Goal: Task Accomplishment & Management: Use online tool/utility

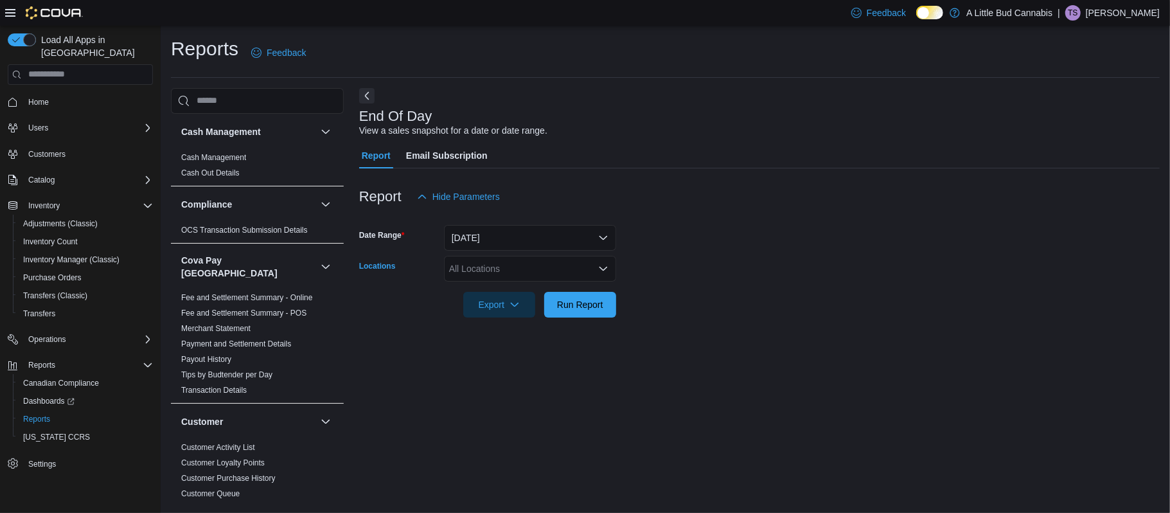
click at [605, 267] on icon "Open list of options" at bounding box center [603, 268] width 10 height 10
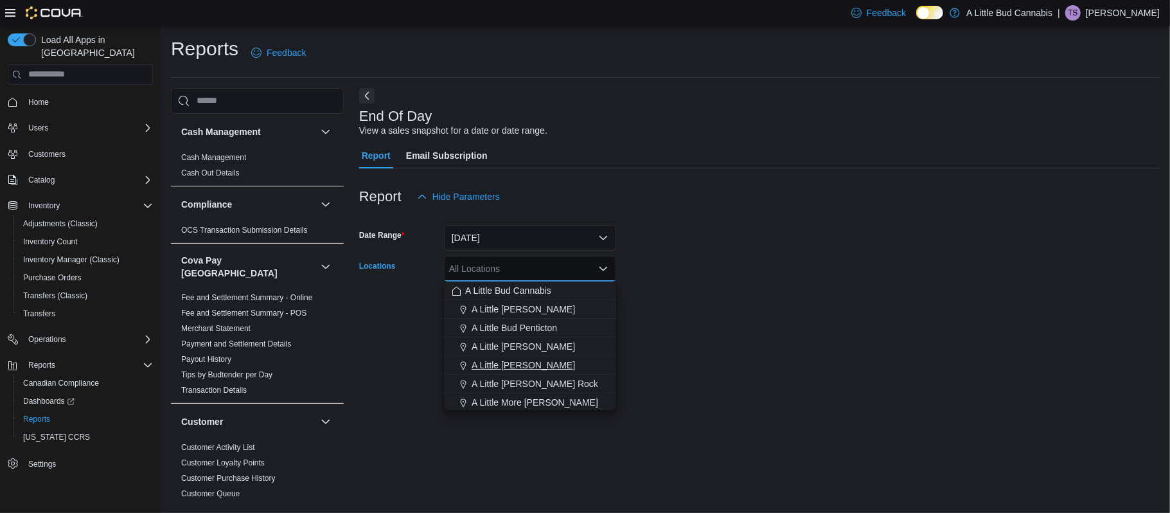
click at [556, 365] on div "A Little [PERSON_NAME]" at bounding box center [530, 365] width 157 height 13
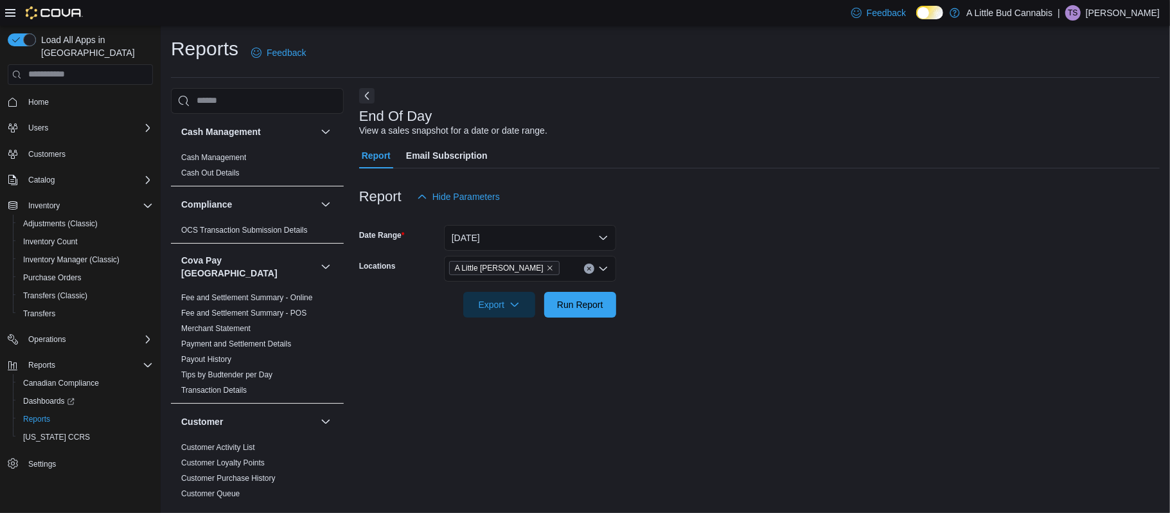
click at [736, 339] on div "End Of Day View a sales snapshot for a date or date range. Report Email Subscri…" at bounding box center [759, 293] width 801 height 411
click at [585, 305] on span "Run Report" at bounding box center [580, 304] width 46 height 13
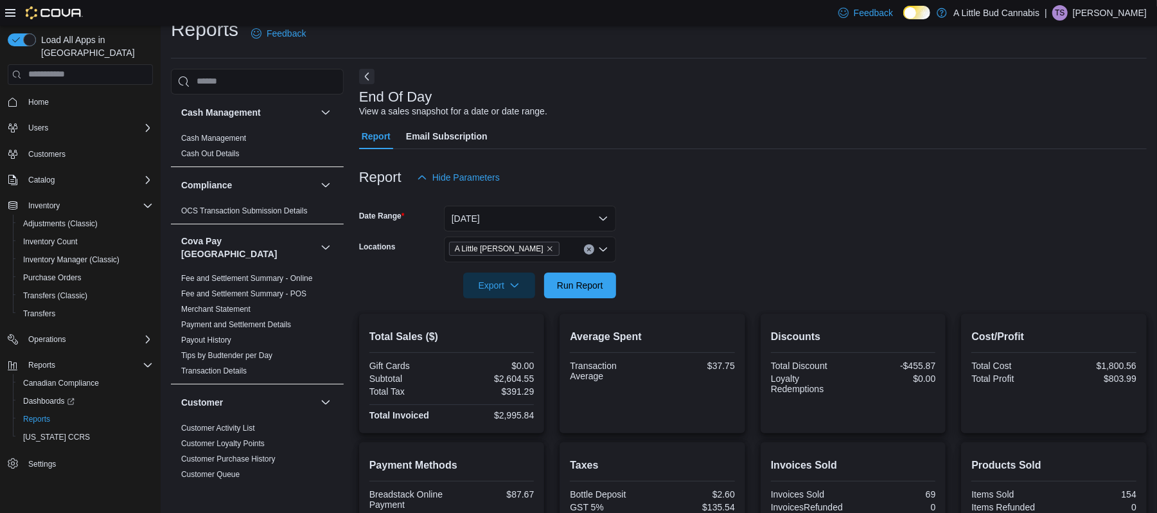
scroll to position [19, 0]
click at [564, 289] on span "Run Report" at bounding box center [580, 285] width 46 height 13
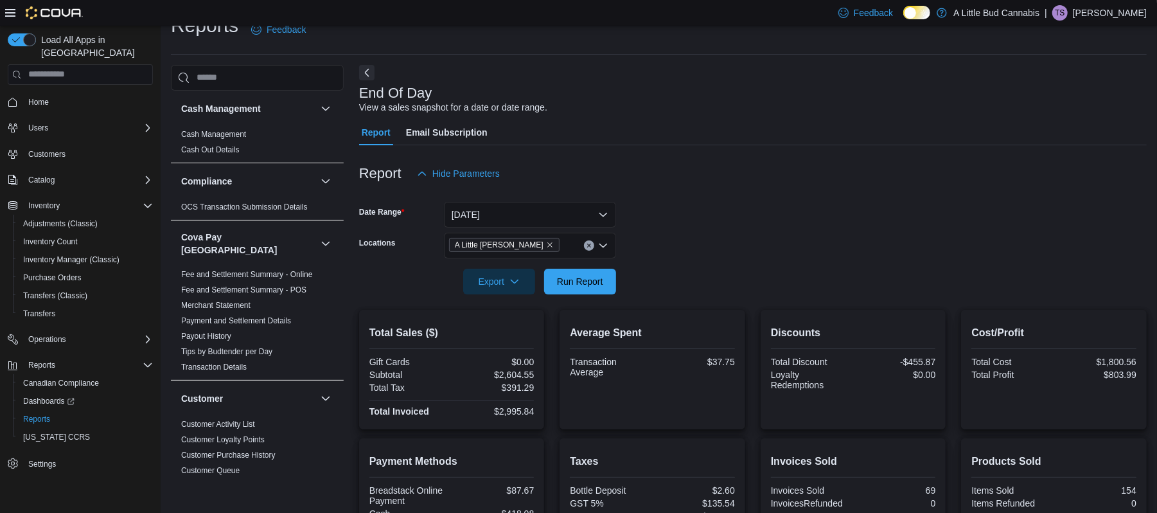
scroll to position [21, 0]
click at [582, 285] on span "Run Report" at bounding box center [580, 282] width 46 height 13
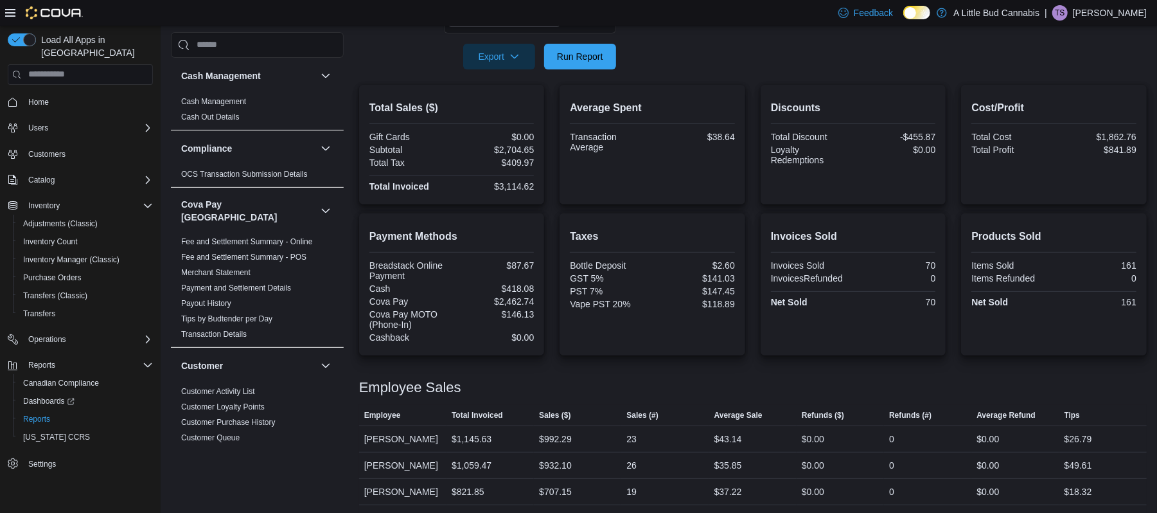
scroll to position [308, 0]
